Goal: Communication & Community: Ask a question

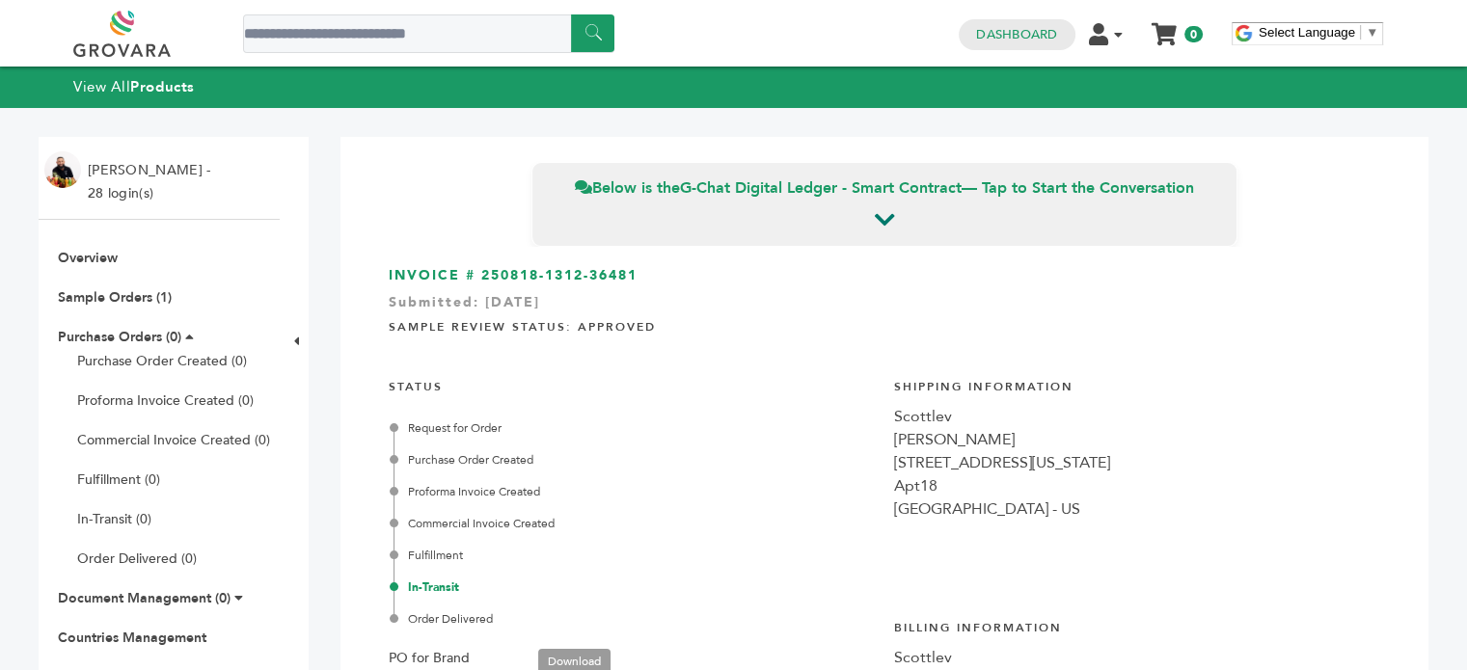
scroll to position [1089, 0]
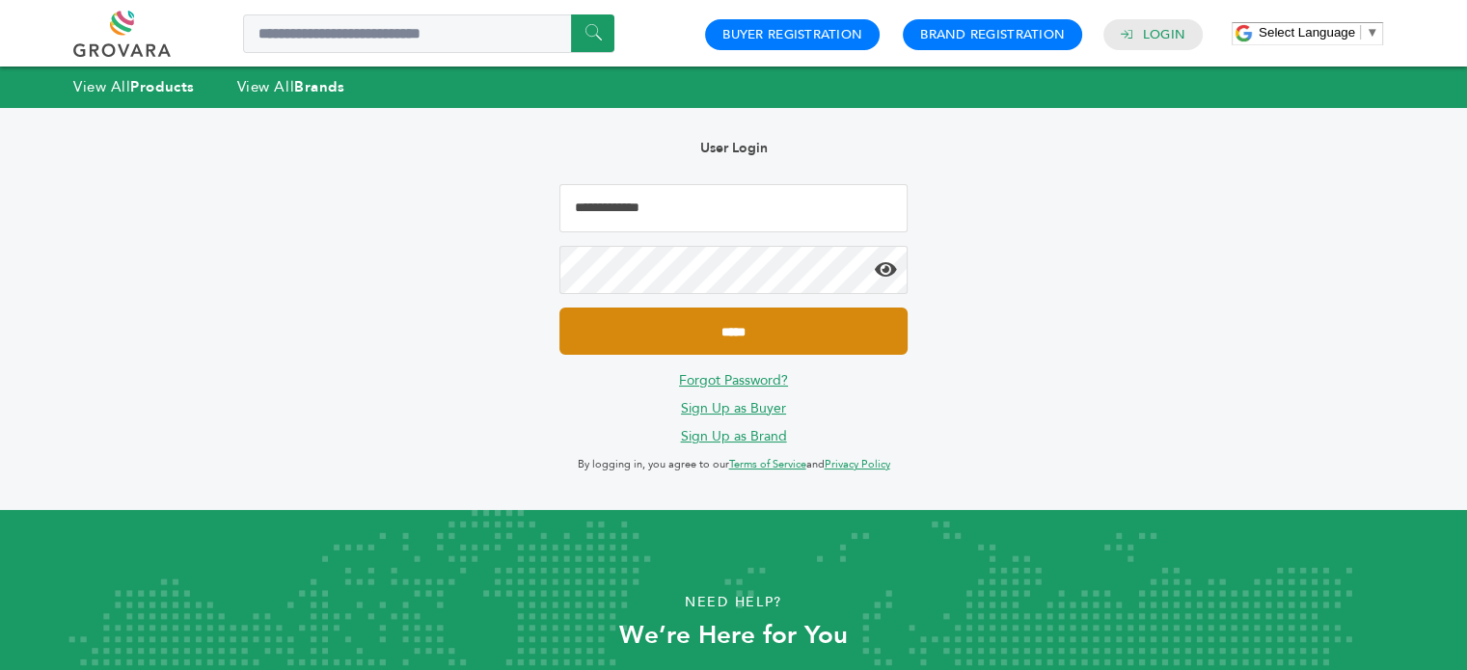
type input "**********"
click at [787, 323] on input "*****" at bounding box center [732, 331] width 347 height 47
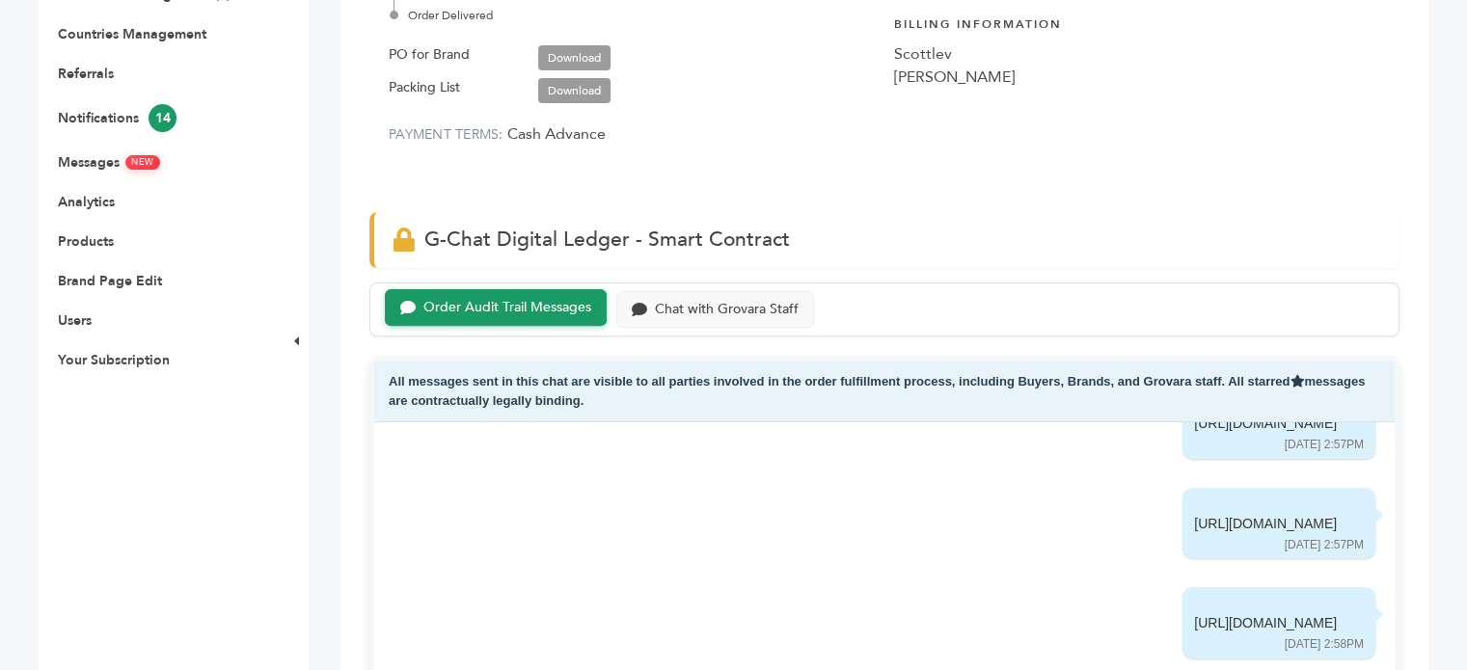
scroll to position [305, 0]
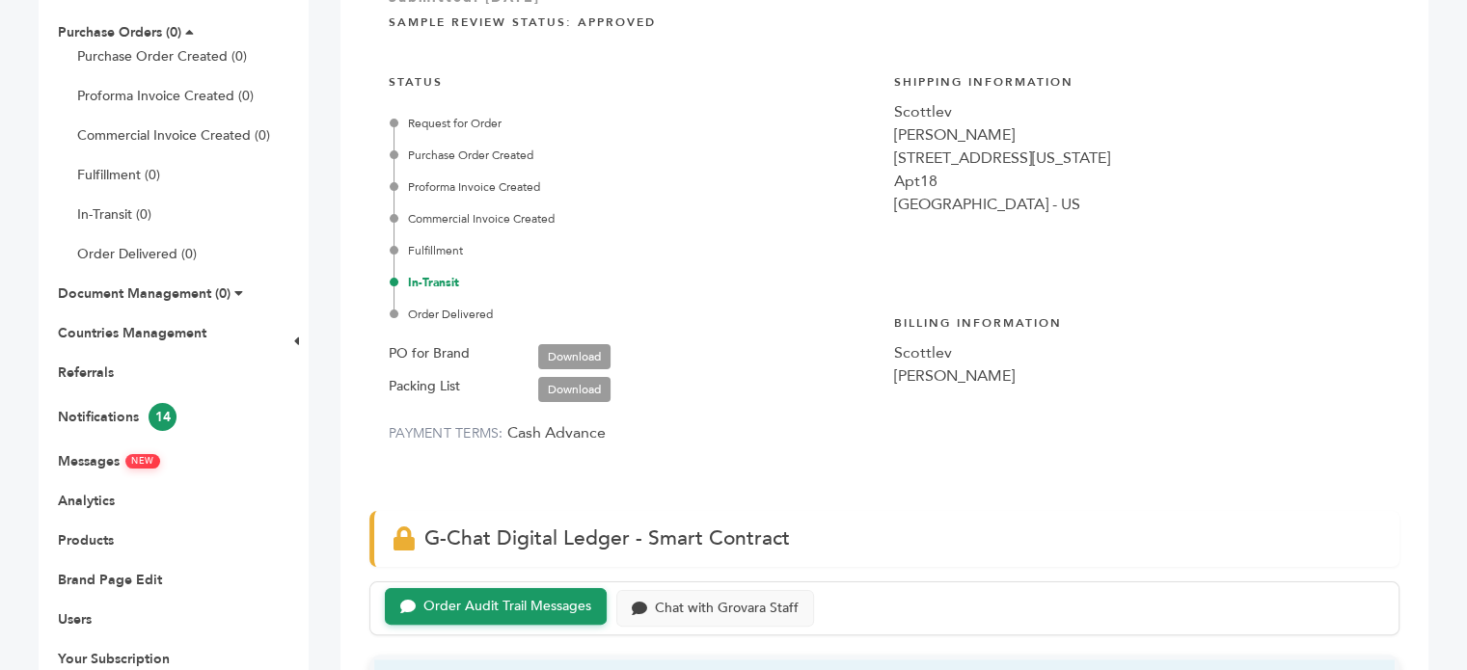
click at [111, 474] on ul "Overview Sample Orders (2) Purchase Orders (0) Purchase Order Created (0) Profo…" at bounding box center [159, 306] width 241 height 724
click at [138, 465] on span "NEW" at bounding box center [142, 461] width 35 height 14
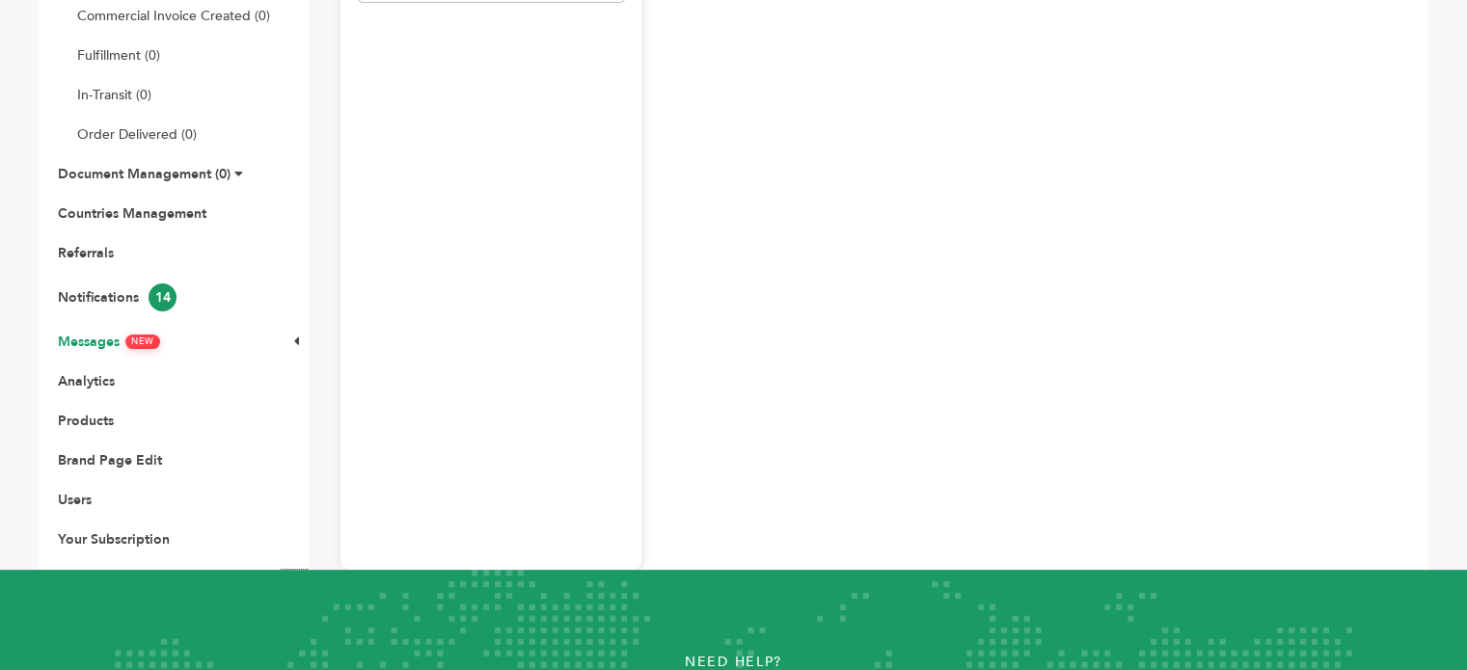
scroll to position [431, 0]
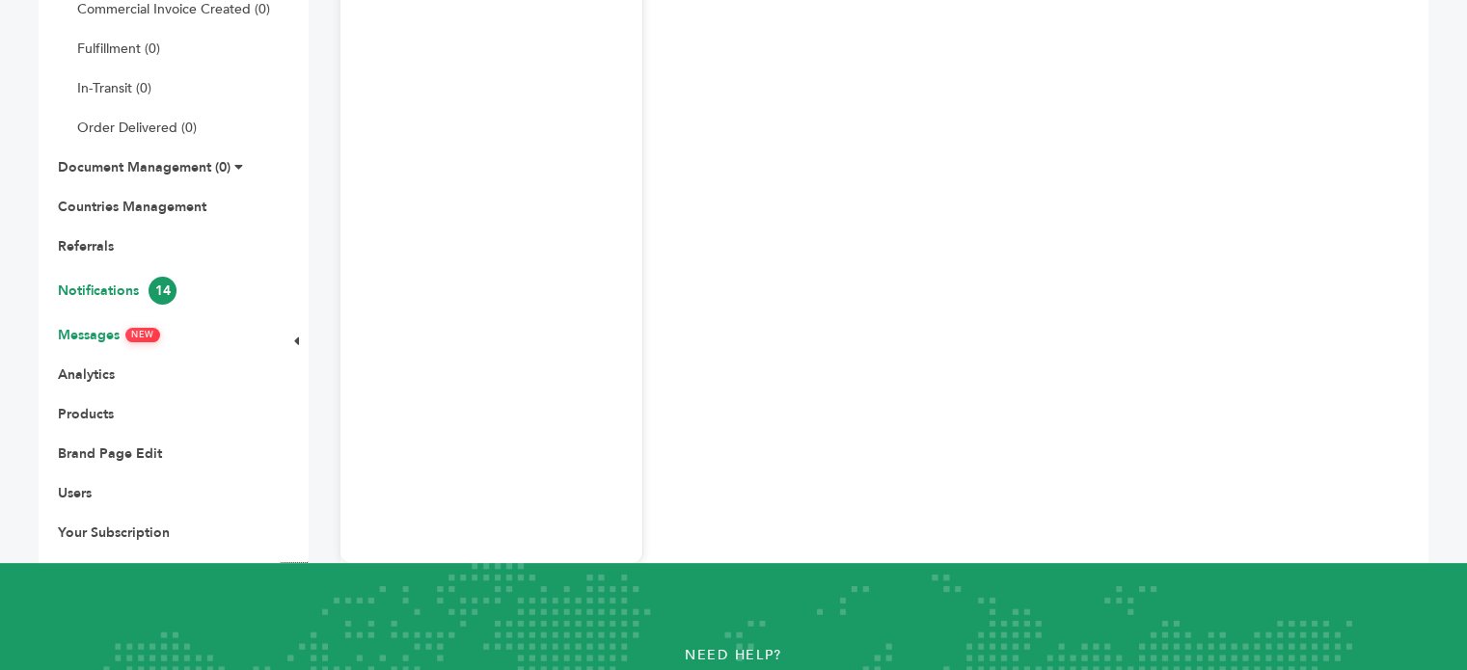
click at [157, 298] on span "14" at bounding box center [163, 291] width 28 height 28
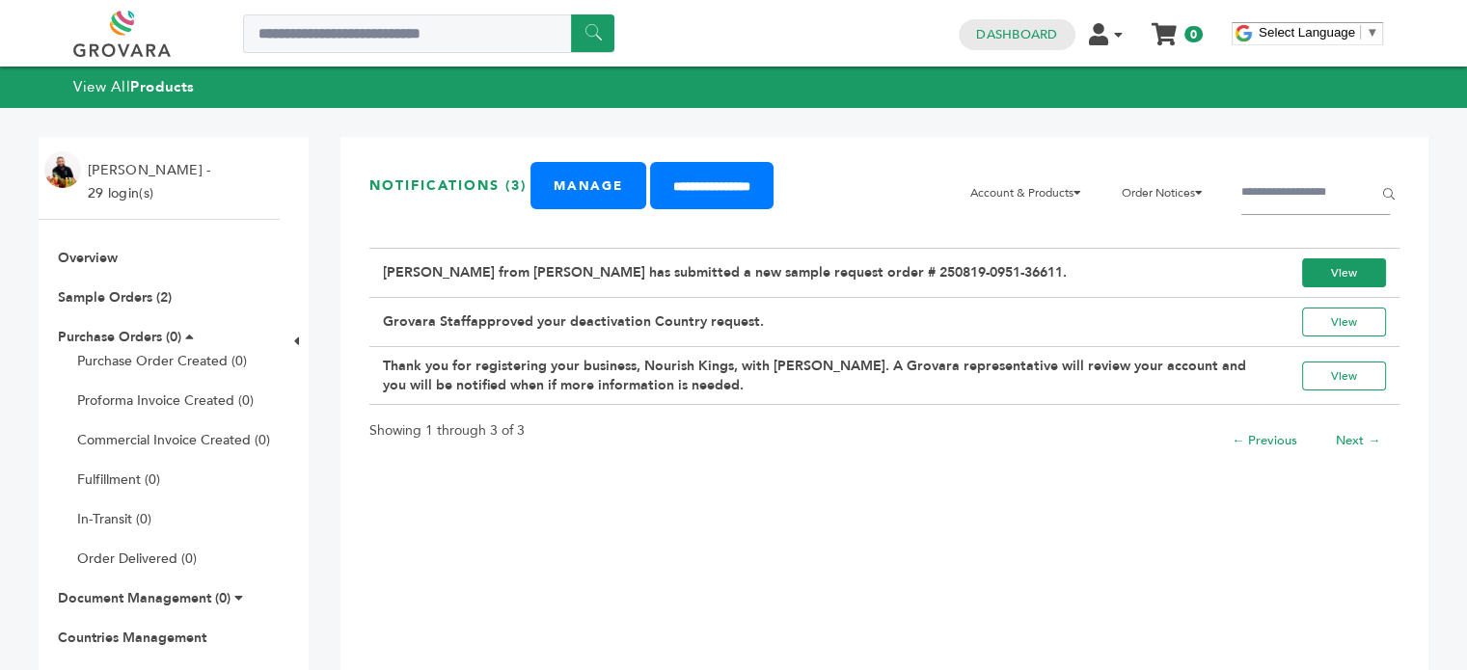
click at [1306, 287] on link "View" at bounding box center [1344, 272] width 84 height 29
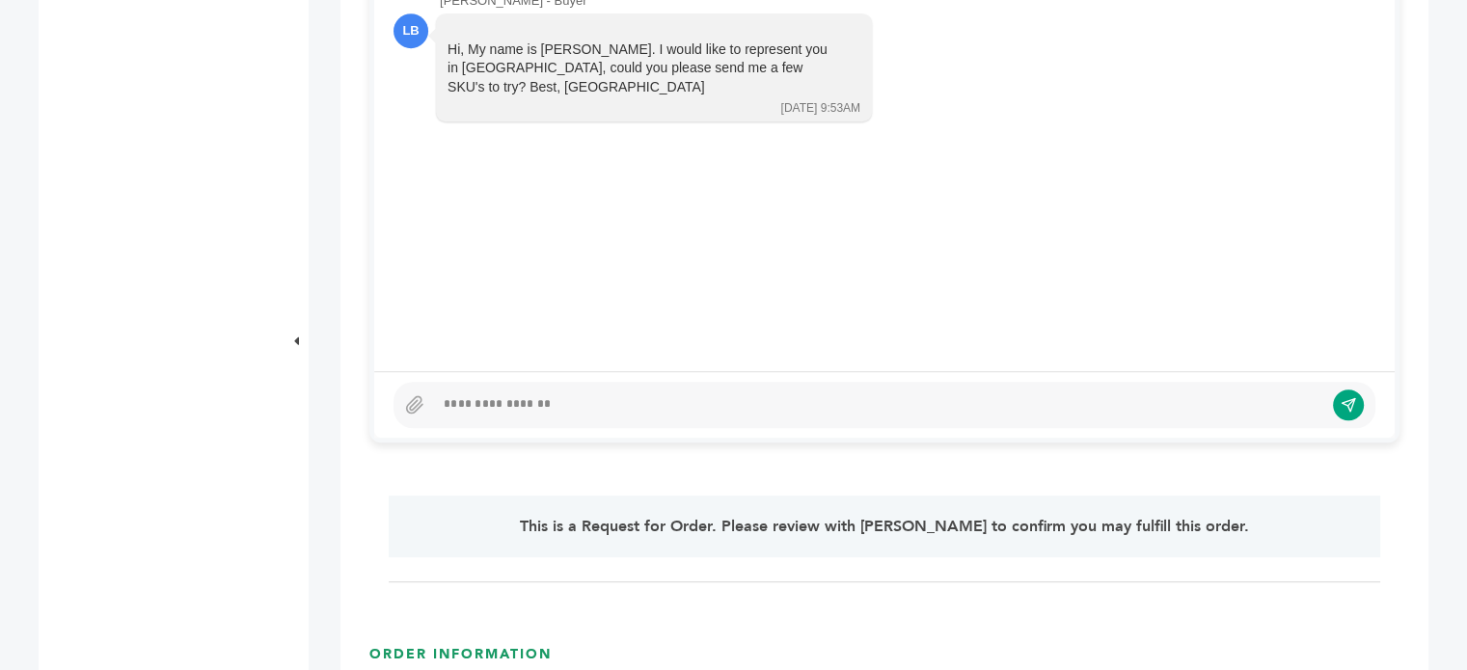
scroll to position [939, 0]
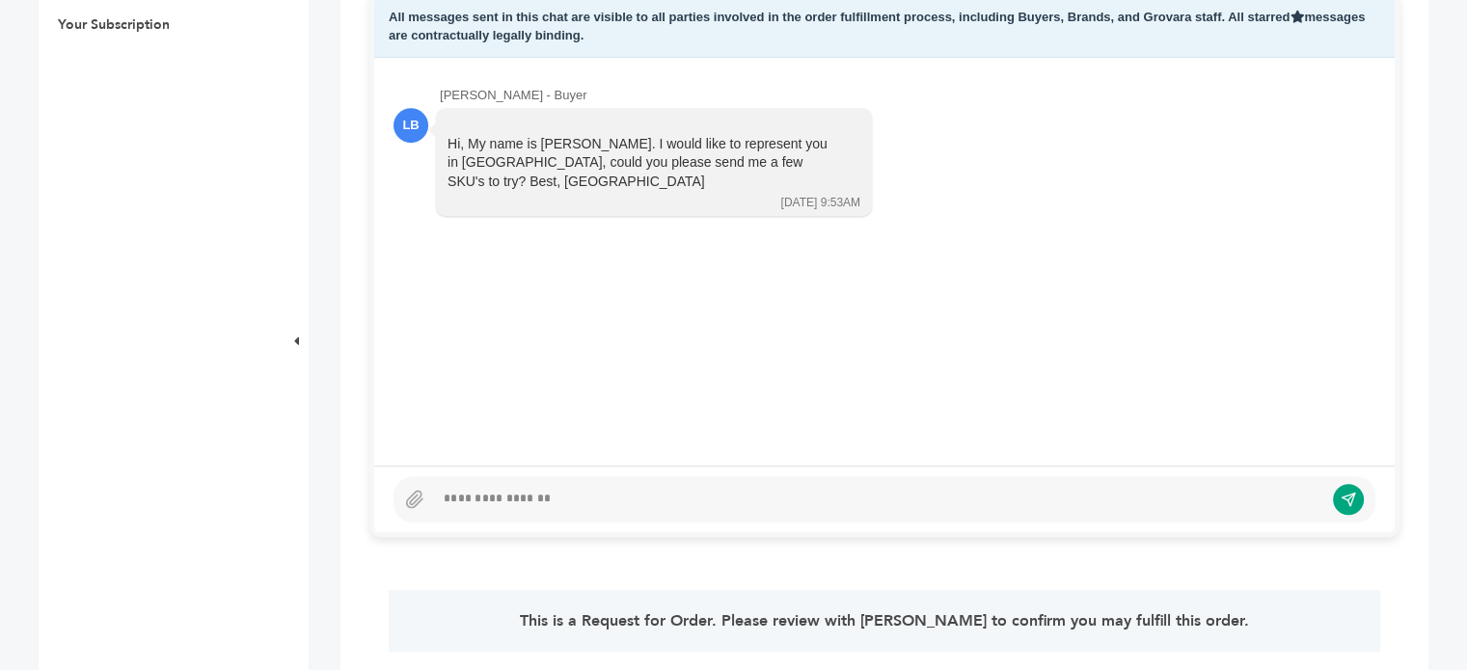
click at [482, 510] on div at bounding box center [885, 499] width 982 height 46
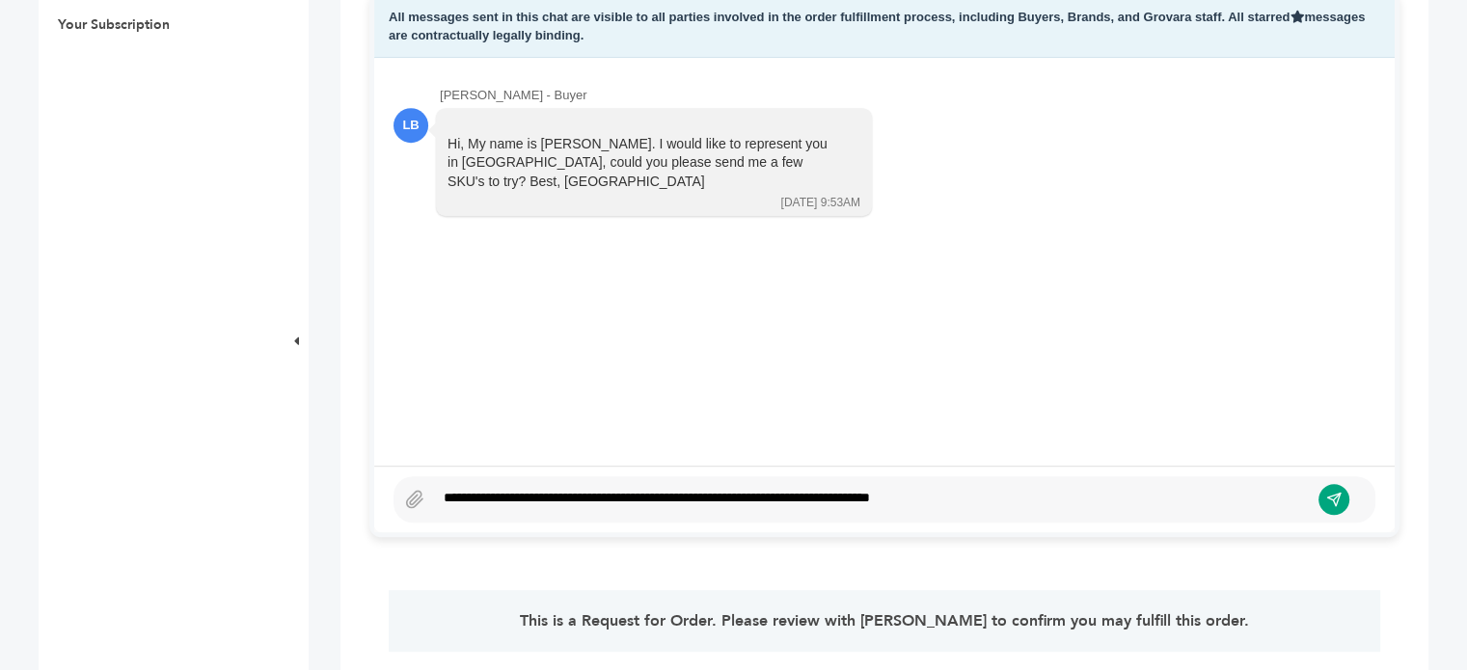
scroll to position [926, 0]
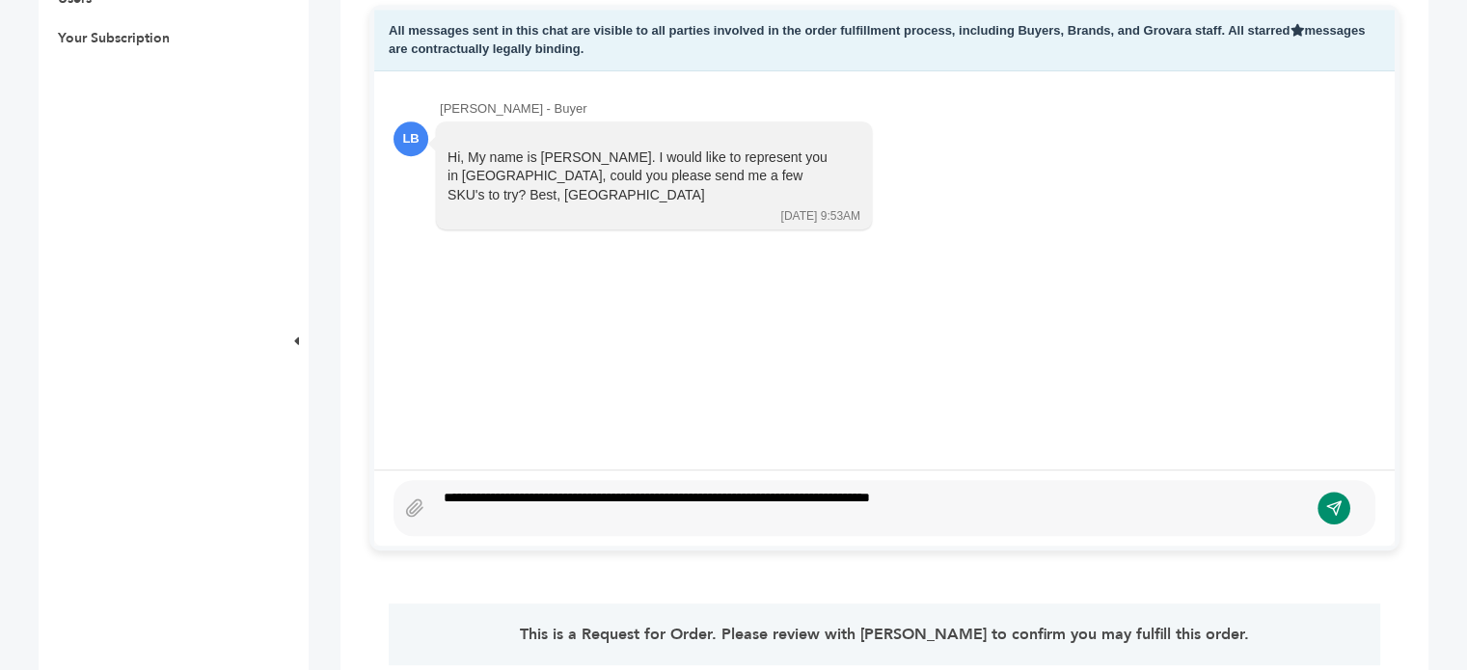
click at [1333, 506] on icon "submit" at bounding box center [1334, 509] width 14 height 14
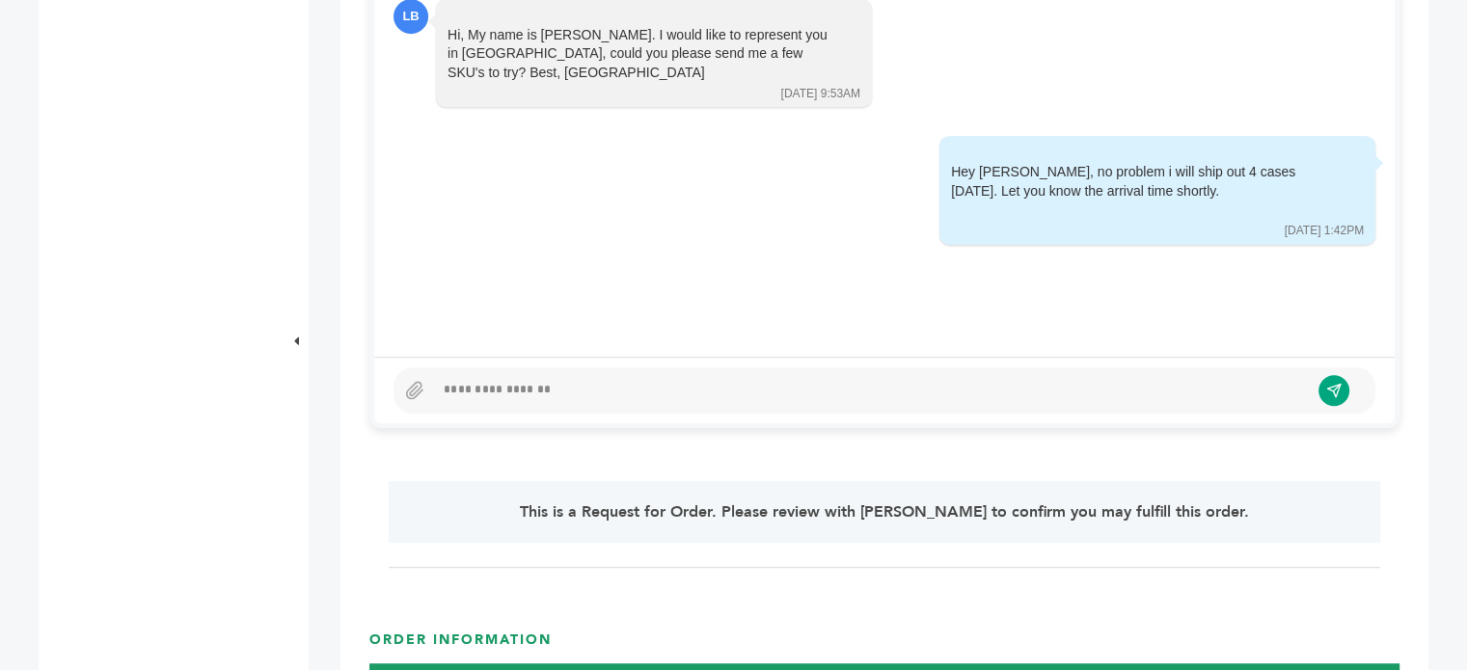
scroll to position [985, 0]
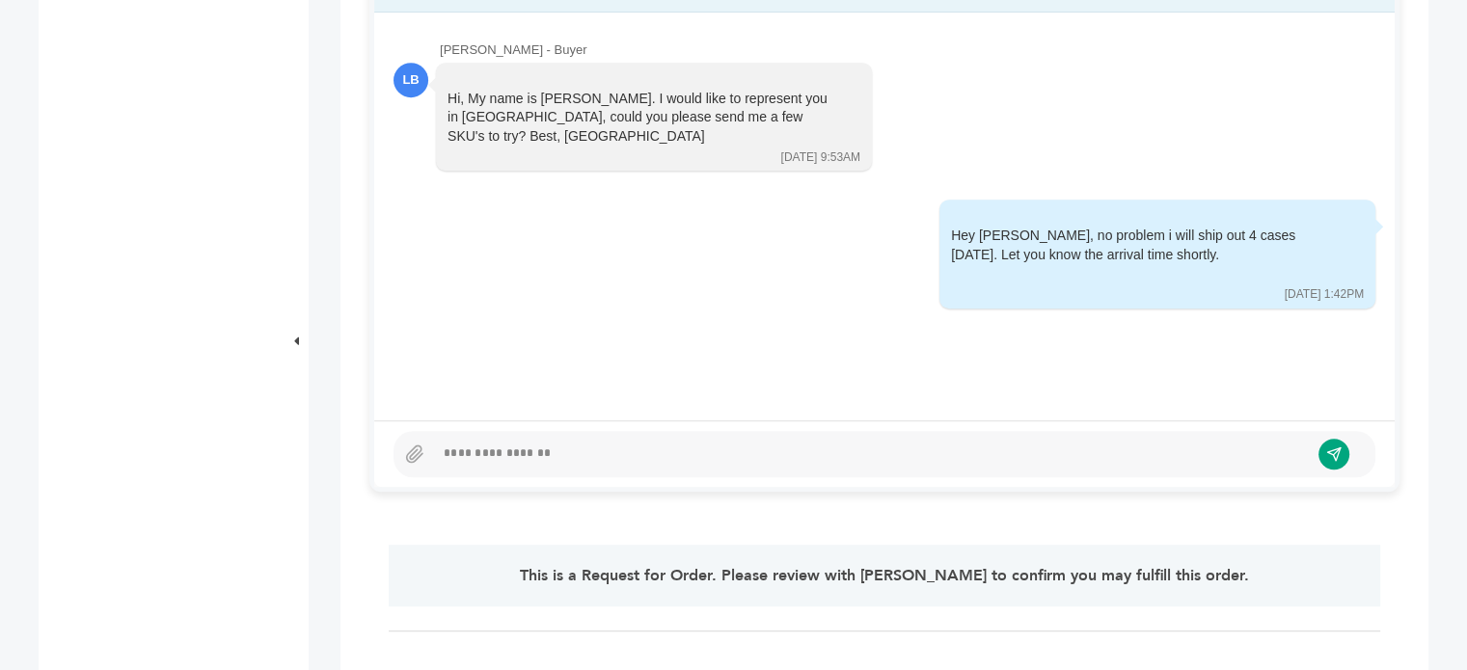
click at [494, 458] on div at bounding box center [871, 454] width 875 height 23
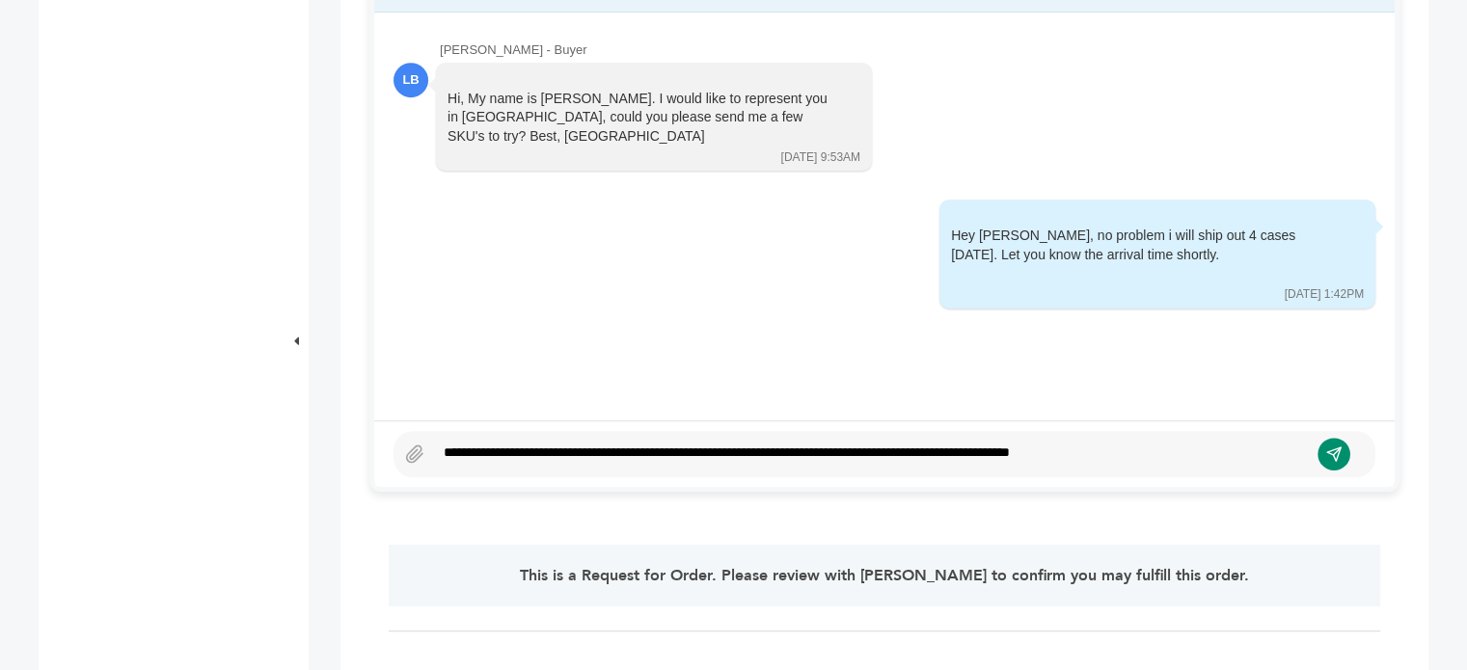
click at [1328, 455] on icon "submit" at bounding box center [1334, 454] width 16 height 16
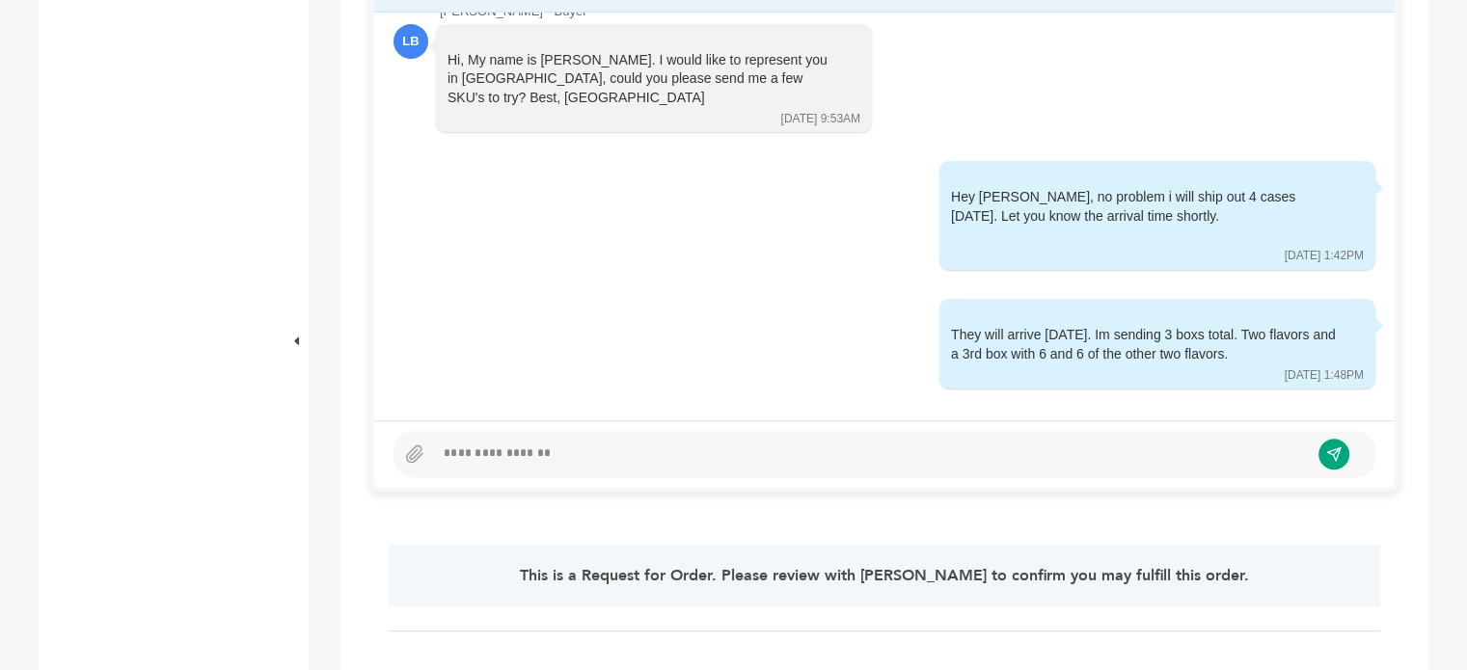
click at [536, 431] on div at bounding box center [885, 454] width 982 height 46
click at [502, 443] on div at bounding box center [871, 454] width 875 height 23
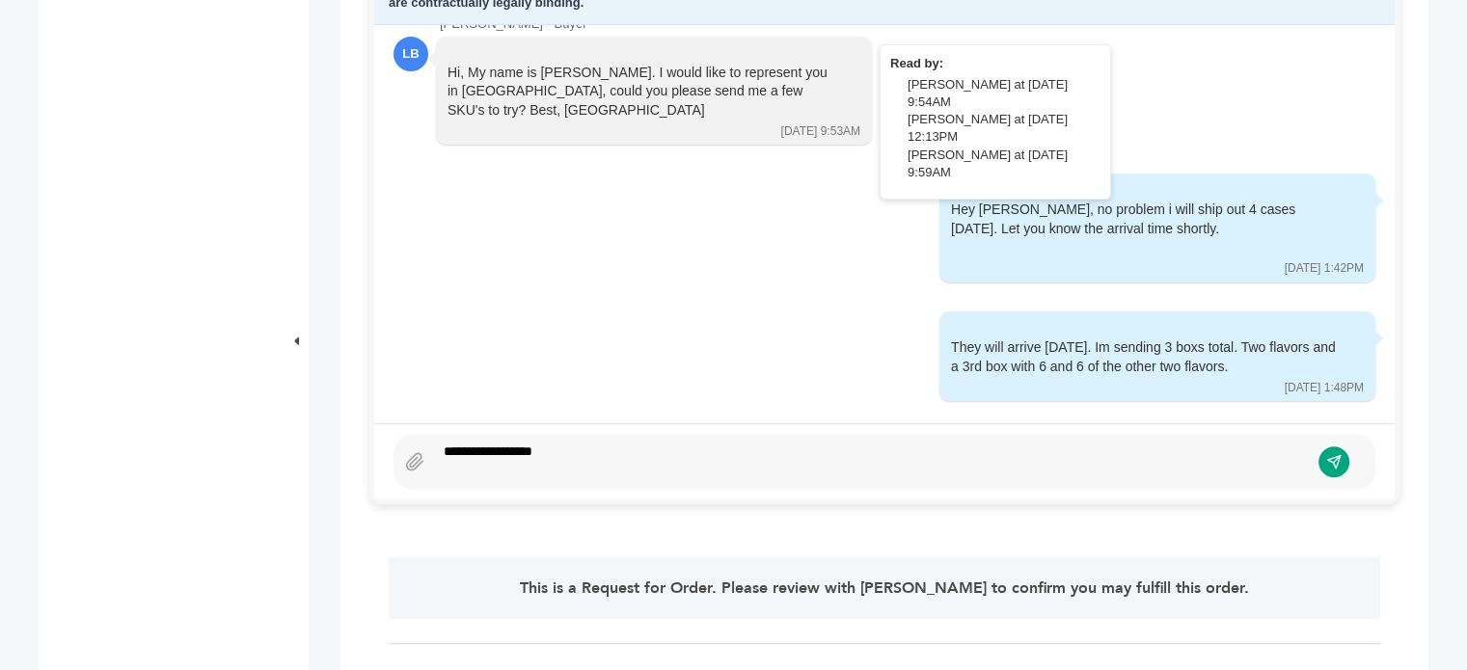
click at [1326, 470] on button "submit" at bounding box center [1334, 462] width 31 height 31
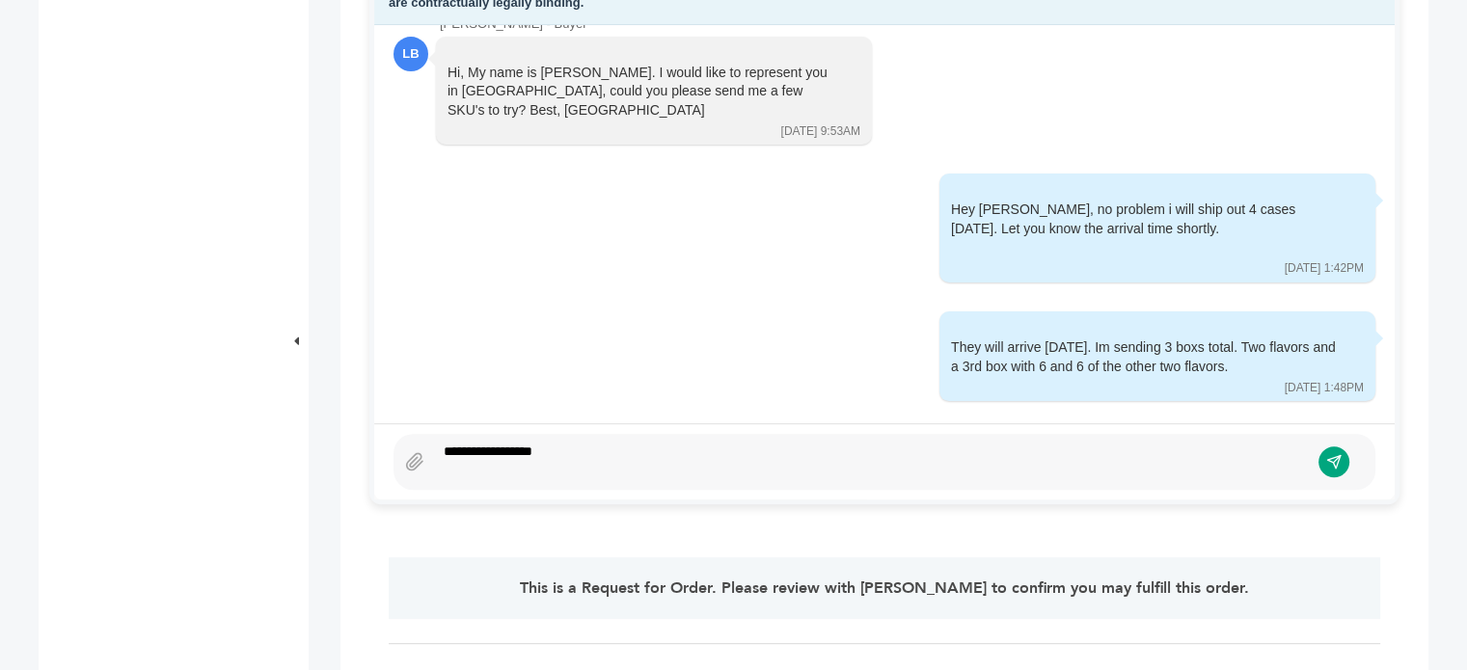
scroll to position [158, 0]
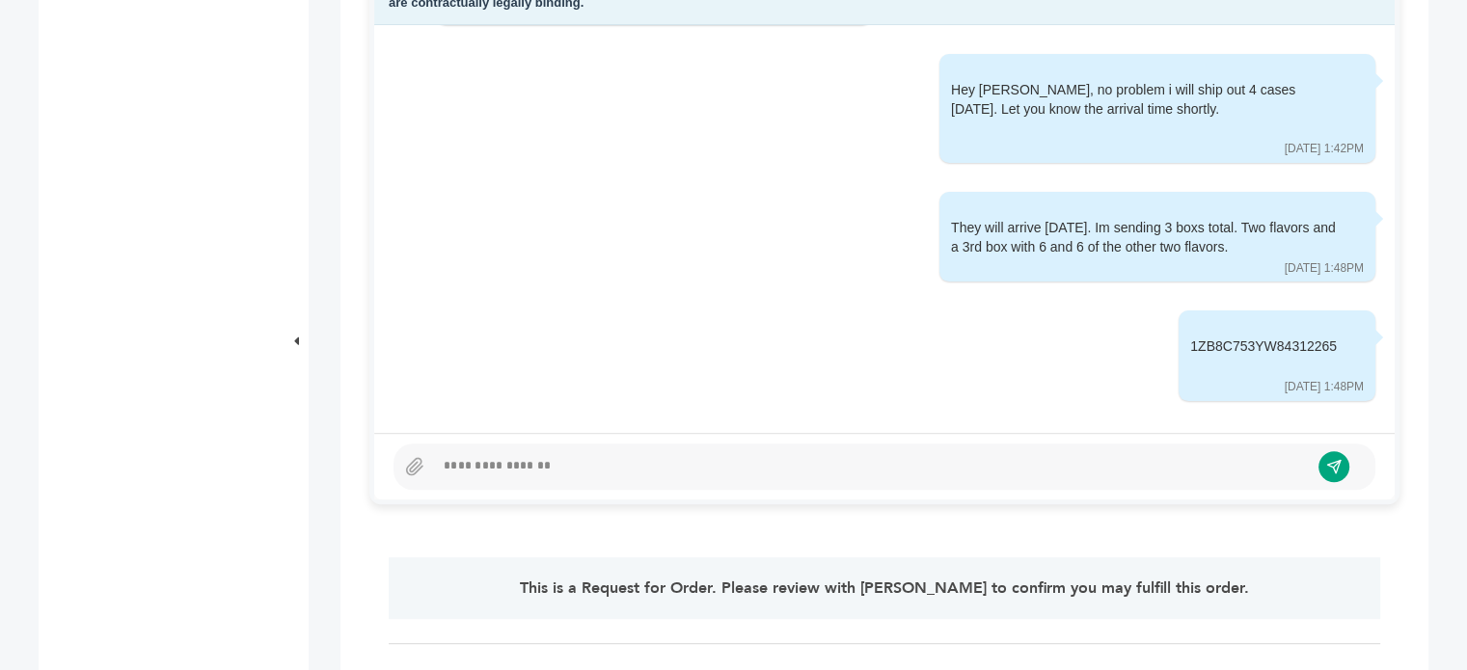
click at [634, 474] on div at bounding box center [871, 466] width 875 height 23
click at [1327, 468] on icon "submit" at bounding box center [1334, 466] width 16 height 16
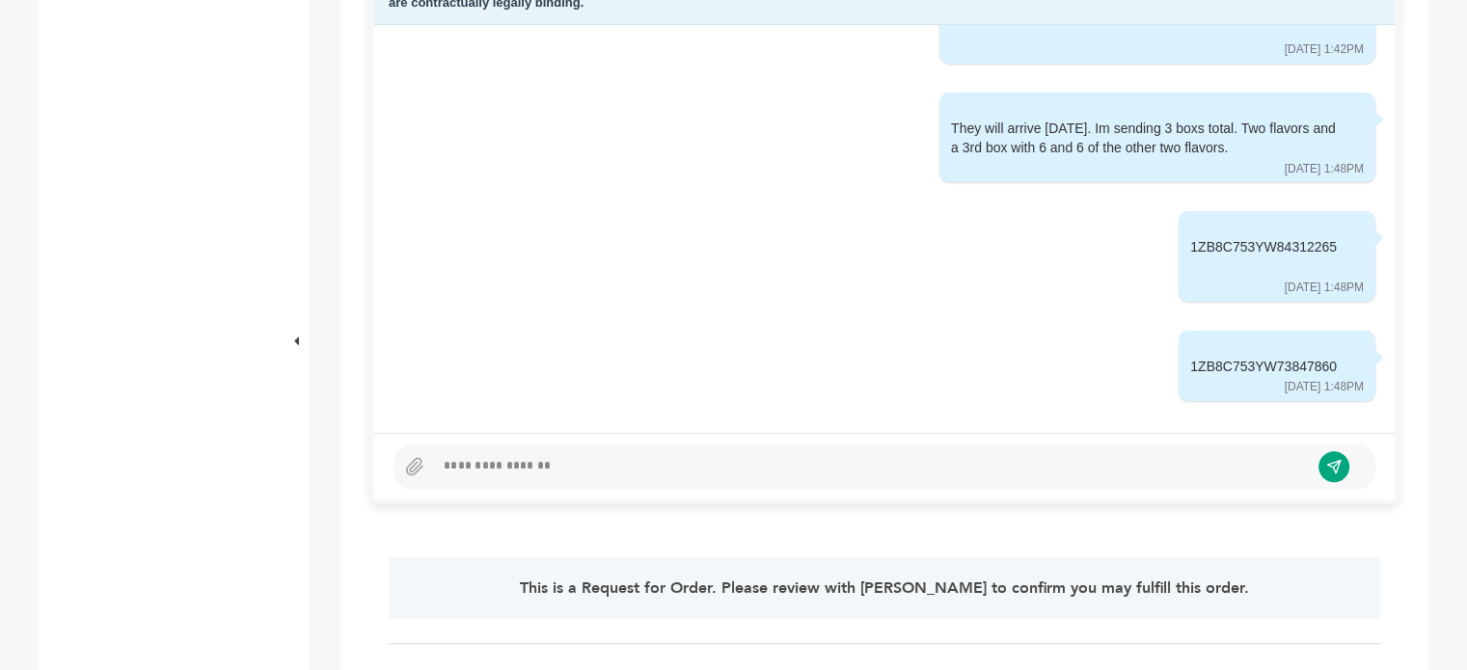
click at [505, 473] on div at bounding box center [871, 466] width 875 height 23
click at [1341, 468] on icon "submit" at bounding box center [1334, 466] width 16 height 16
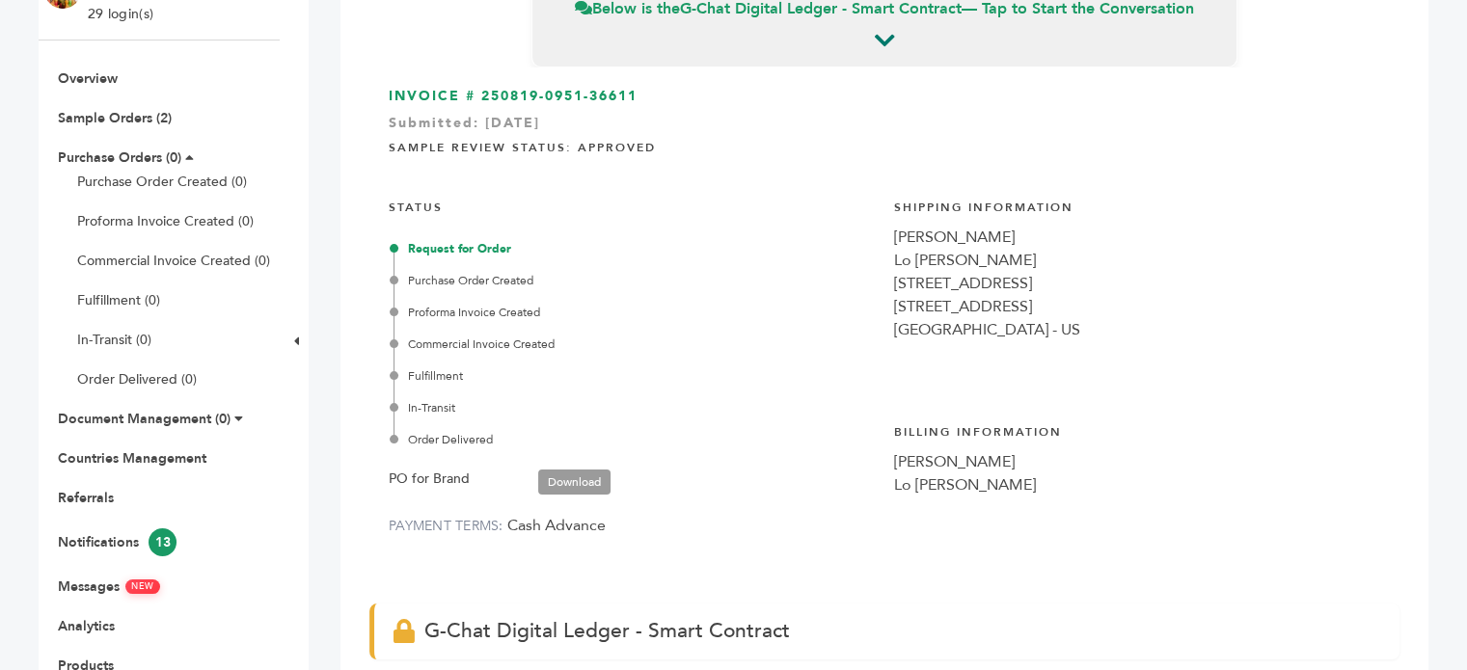
scroll to position [139, 0]
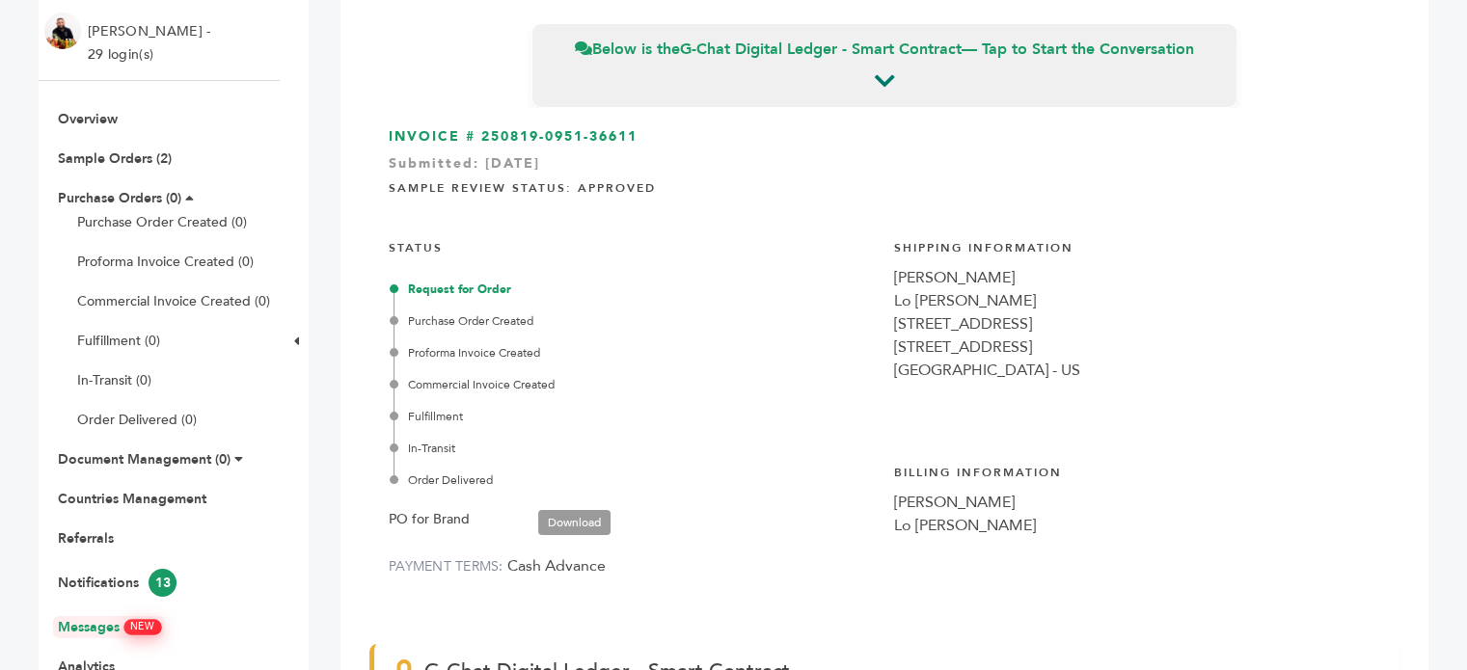
click at [97, 621] on link "Messages NEW" at bounding box center [109, 627] width 102 height 18
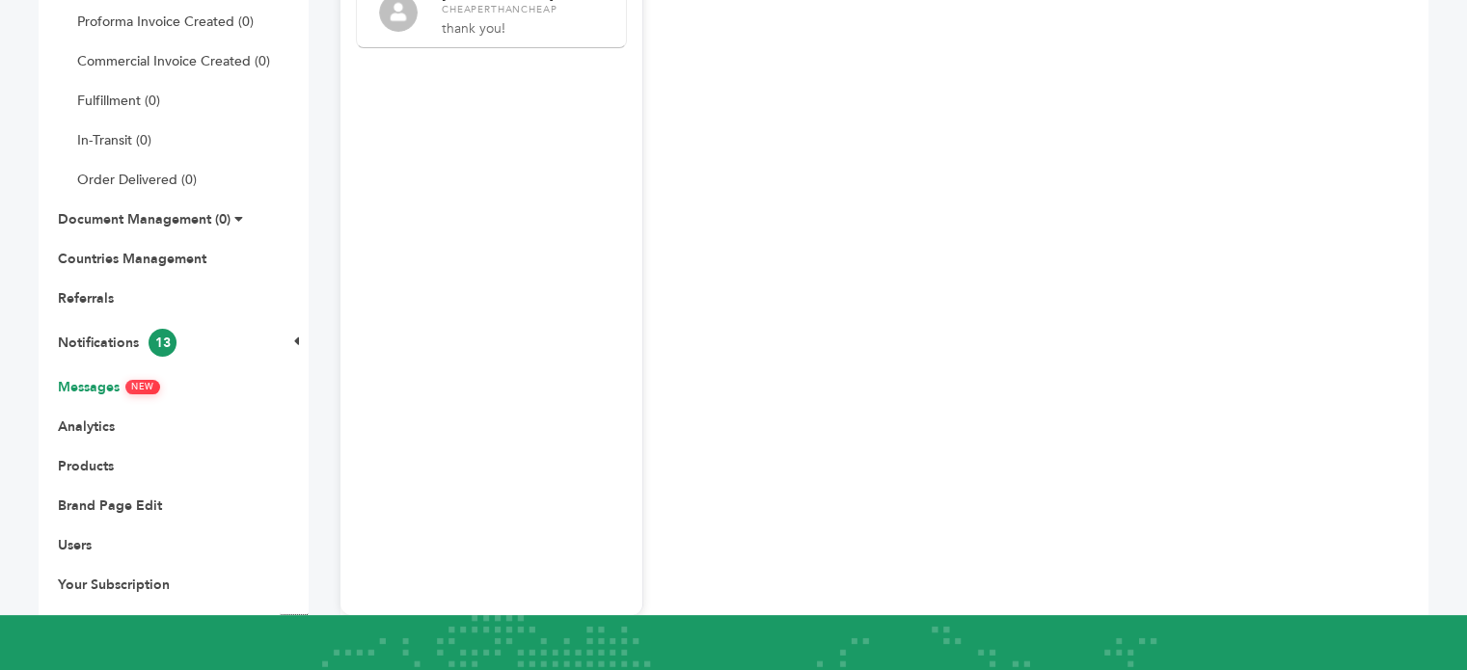
scroll to position [381, 0]
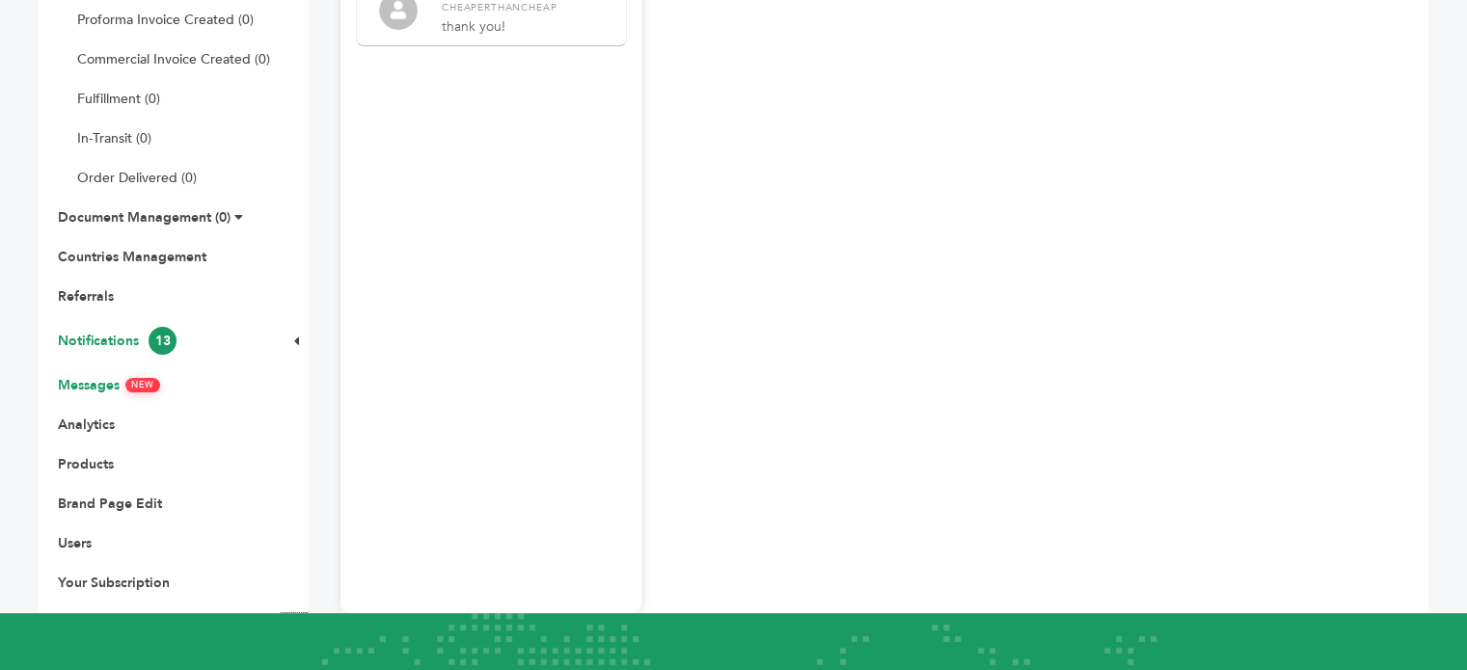
click at [118, 342] on link "Notifications 13" at bounding box center [117, 341] width 119 height 18
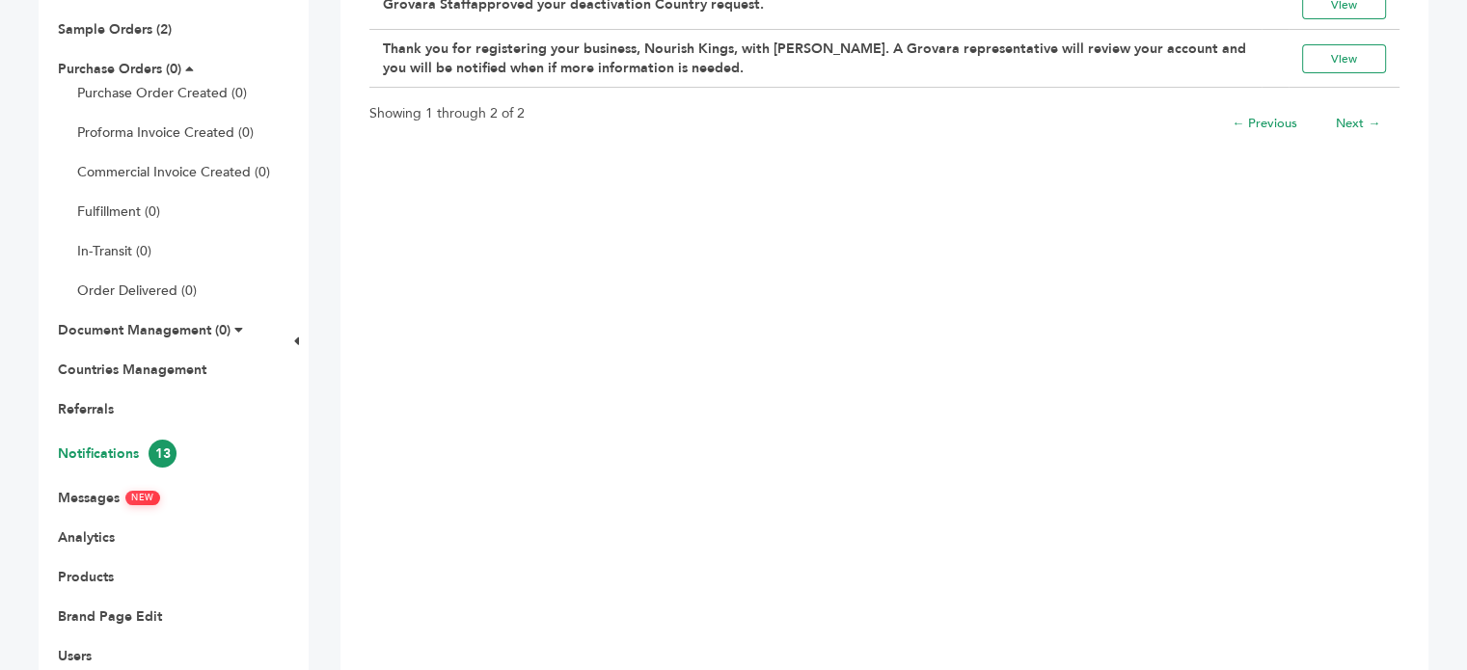
scroll to position [284, 0]
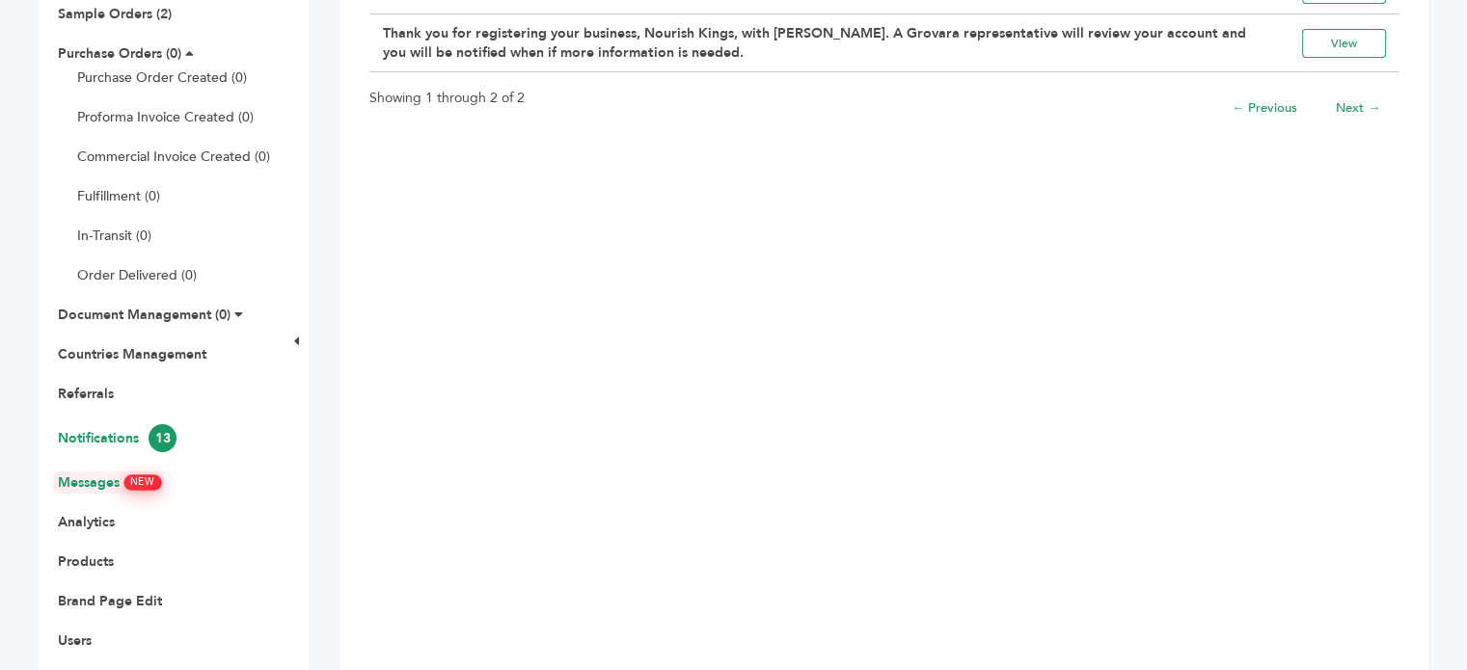
click at [116, 483] on link "Messages NEW" at bounding box center [109, 483] width 102 height 18
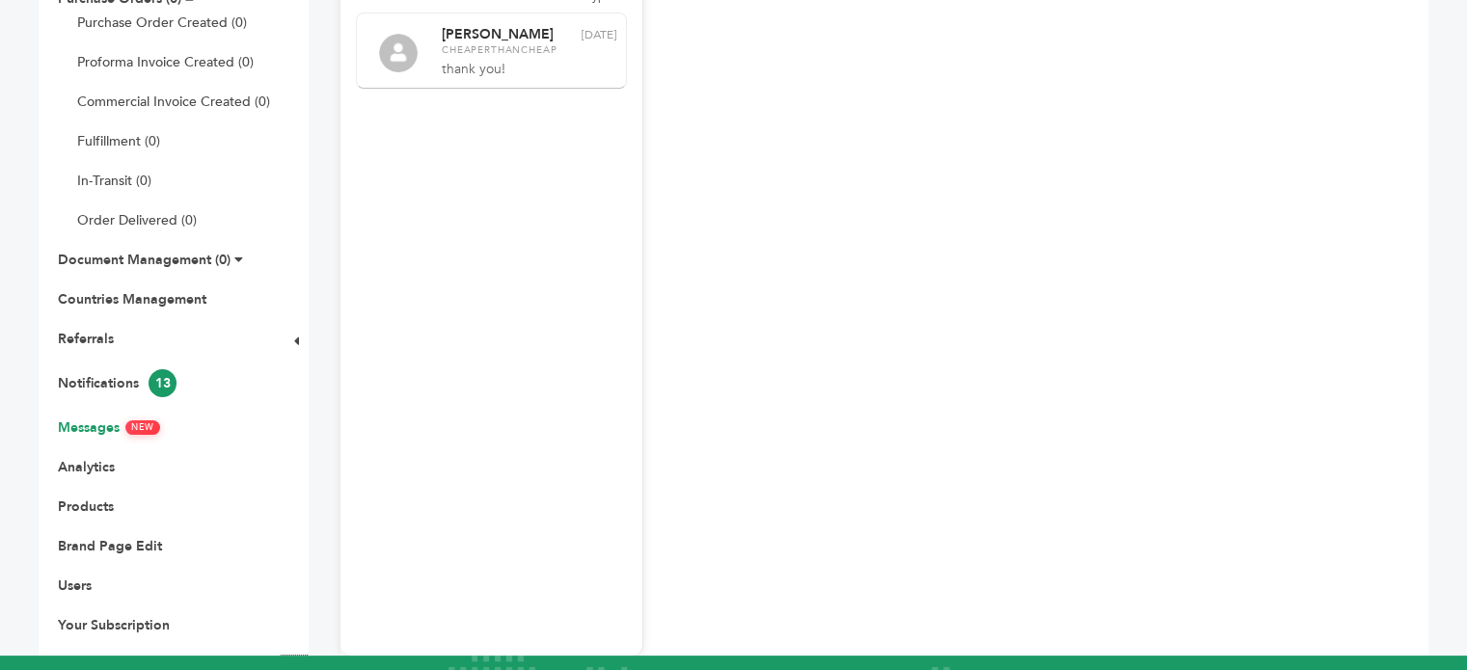
scroll to position [238, 0]
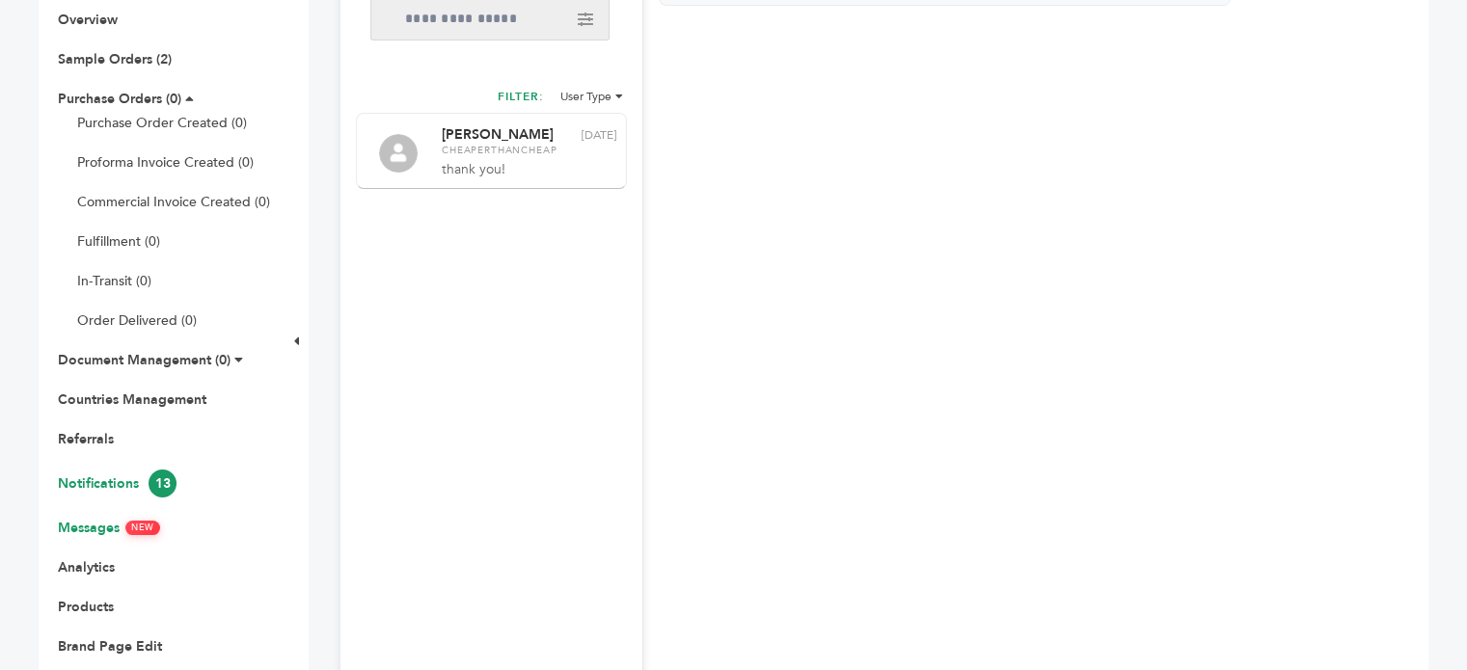
click at [170, 477] on span "13" at bounding box center [163, 484] width 28 height 28
